Goal: Find specific page/section: Find specific page/section

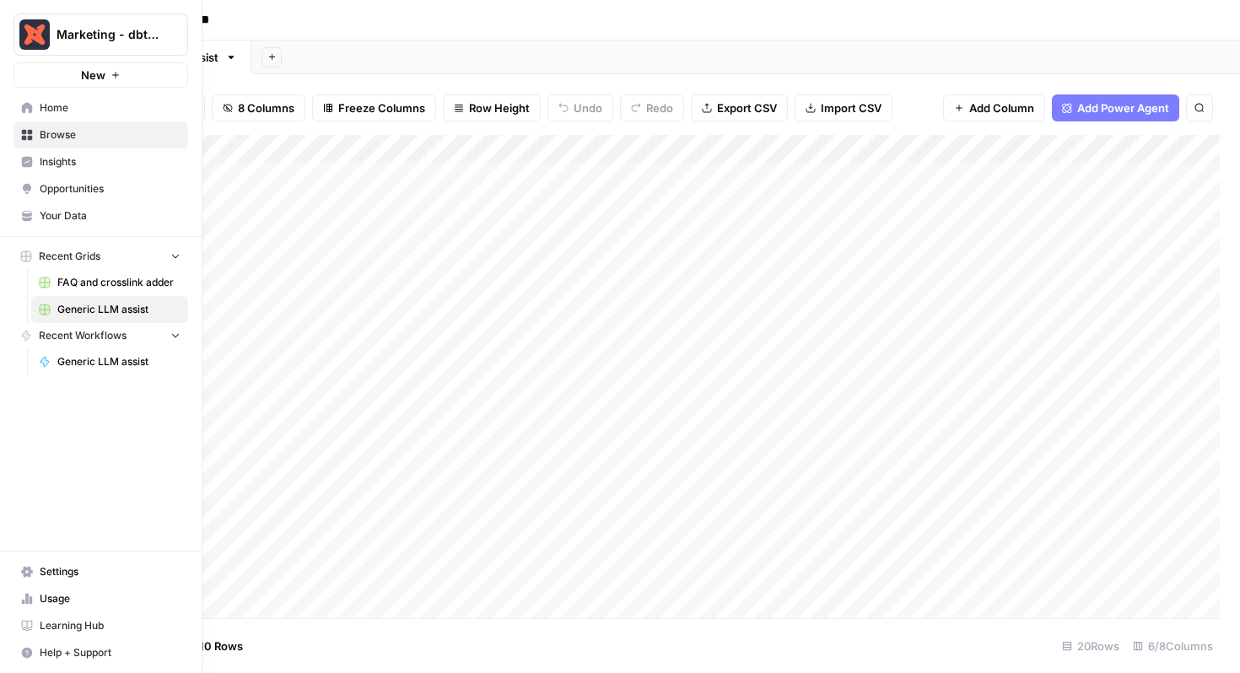
click at [87, 287] on span "FAQ and crosslink adder" at bounding box center [118, 282] width 123 height 15
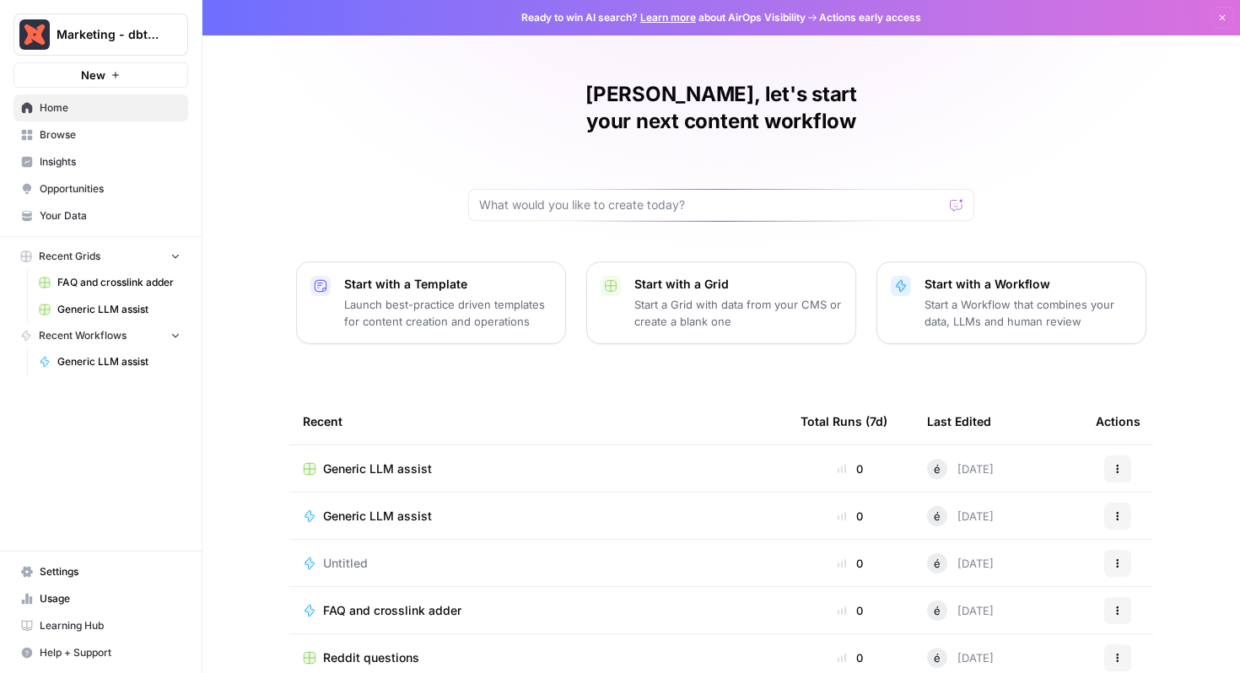
click at [122, 284] on span "FAQ and crosslink adder" at bounding box center [118, 282] width 123 height 15
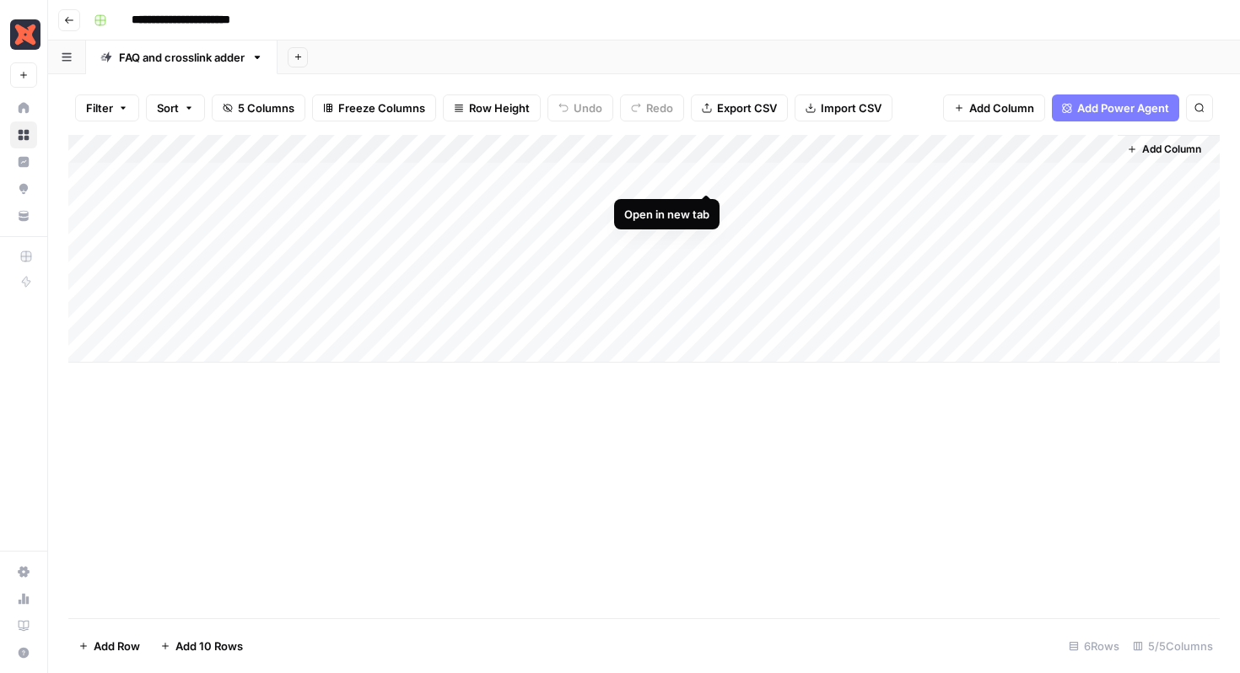
click at [709, 177] on div "Add Column" at bounding box center [643, 249] width 1151 height 228
